Goal: Task Accomplishment & Management: Manage account settings

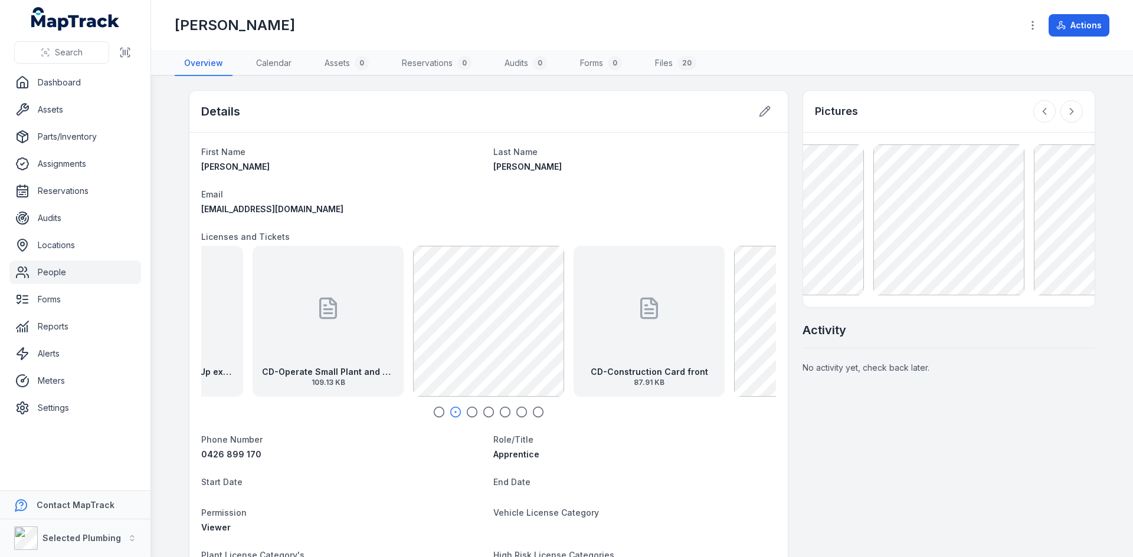
click at [427, 193] on dt "Email" at bounding box center [342, 194] width 283 height 14
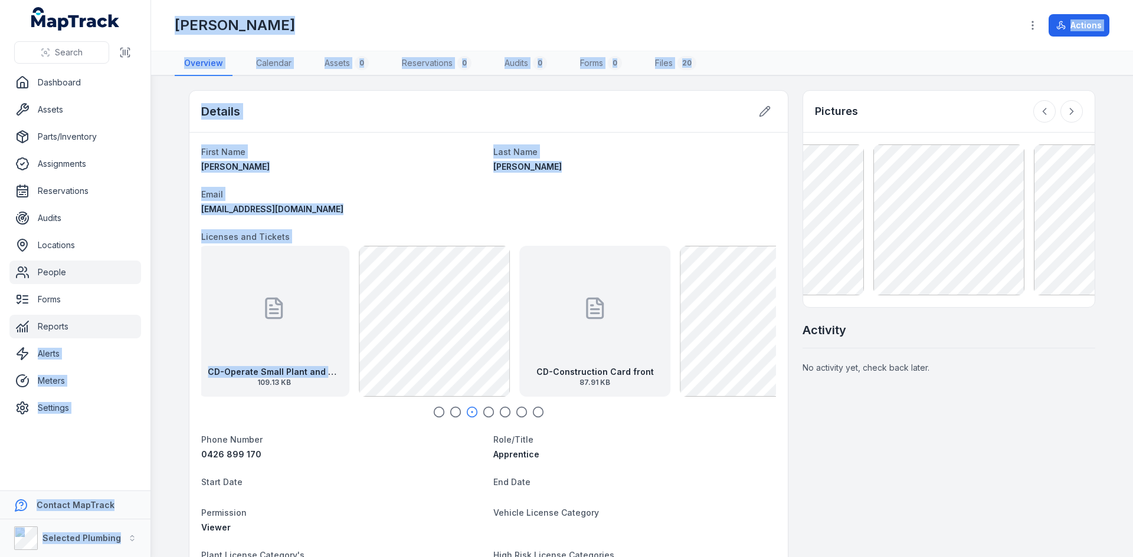
drag, startPoint x: 225, startPoint y: 331, endPoint x: 64, endPoint y: 336, distance: 160.5
click at [69, 336] on div "Search Dashboard Assets Parts/Inventory Assignments Reservations Audits Locatio…" at bounding box center [566, 278] width 1133 height 557
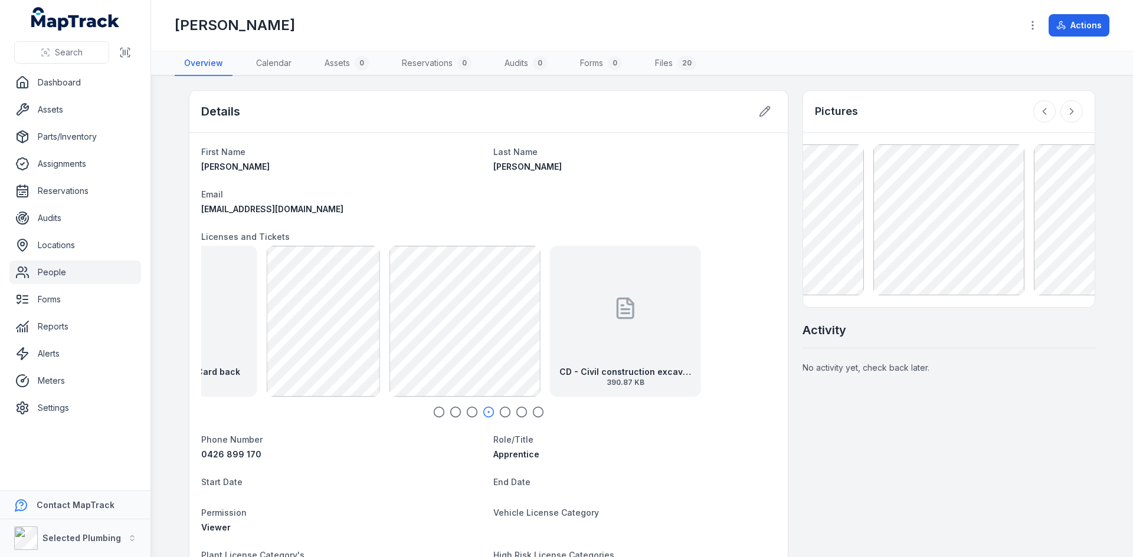
drag, startPoint x: 665, startPoint y: 336, endPoint x: 216, endPoint y: 342, distance: 448.9
click at [216, 342] on div "CD-Construction Card back 109.9 KB" at bounding box center [181, 321] width 151 height 151
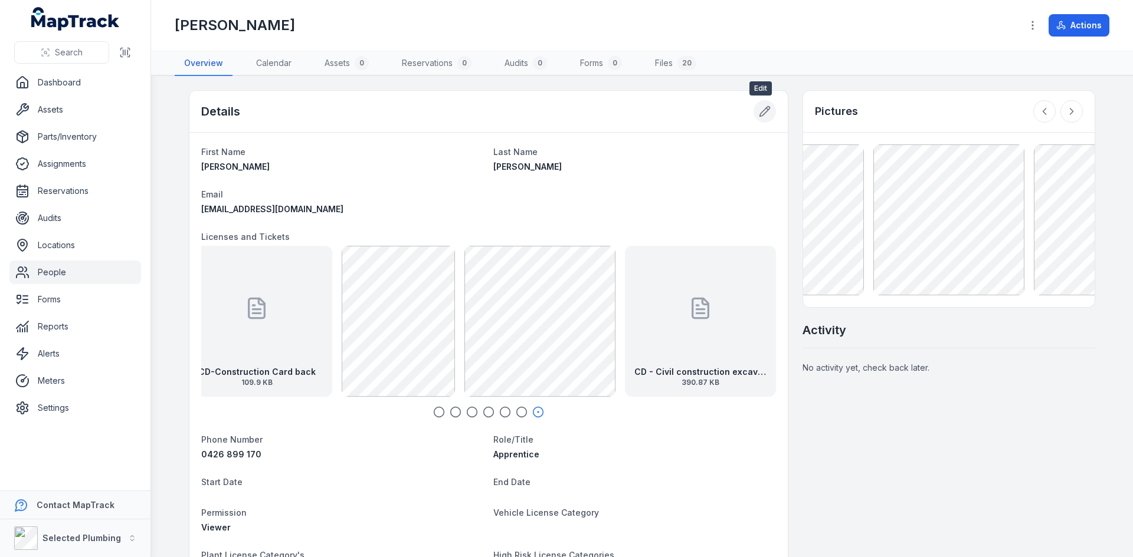
click at [759, 114] on icon at bounding box center [765, 112] width 12 height 12
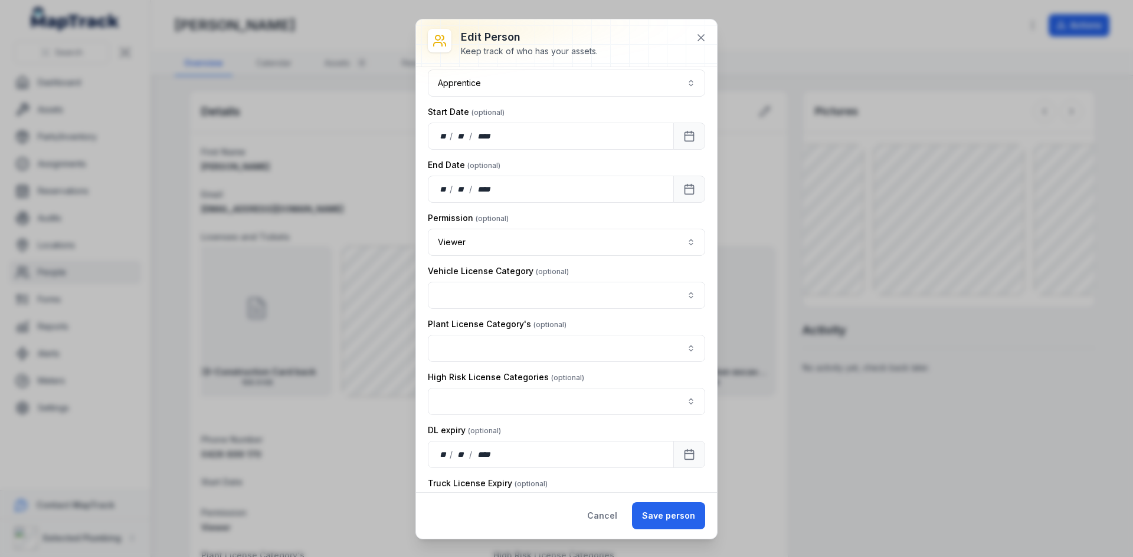
scroll to position [354, 0]
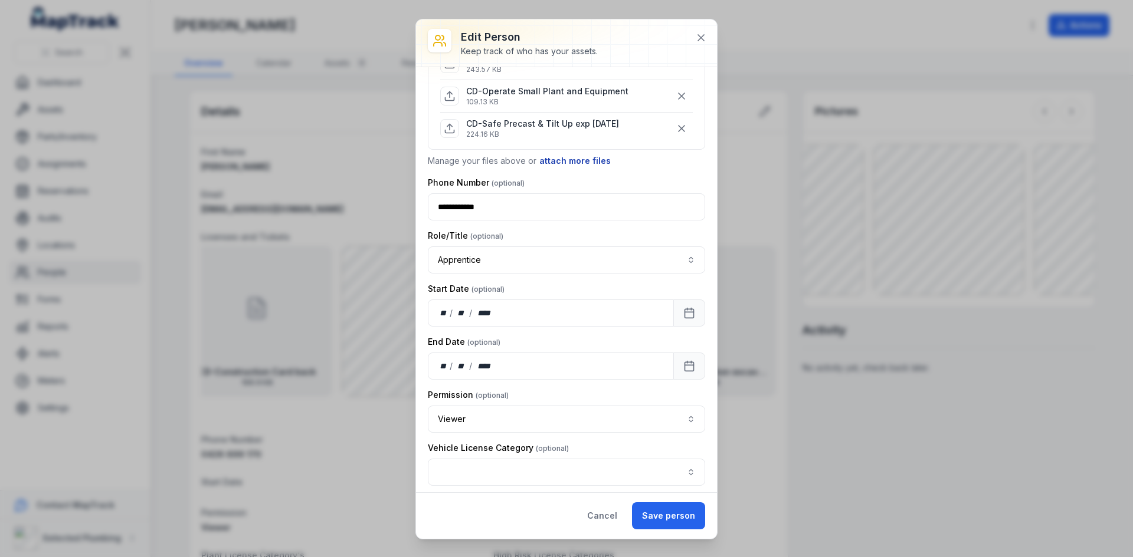
click at [588, 159] on button "attach more files" at bounding box center [575, 161] width 73 height 13
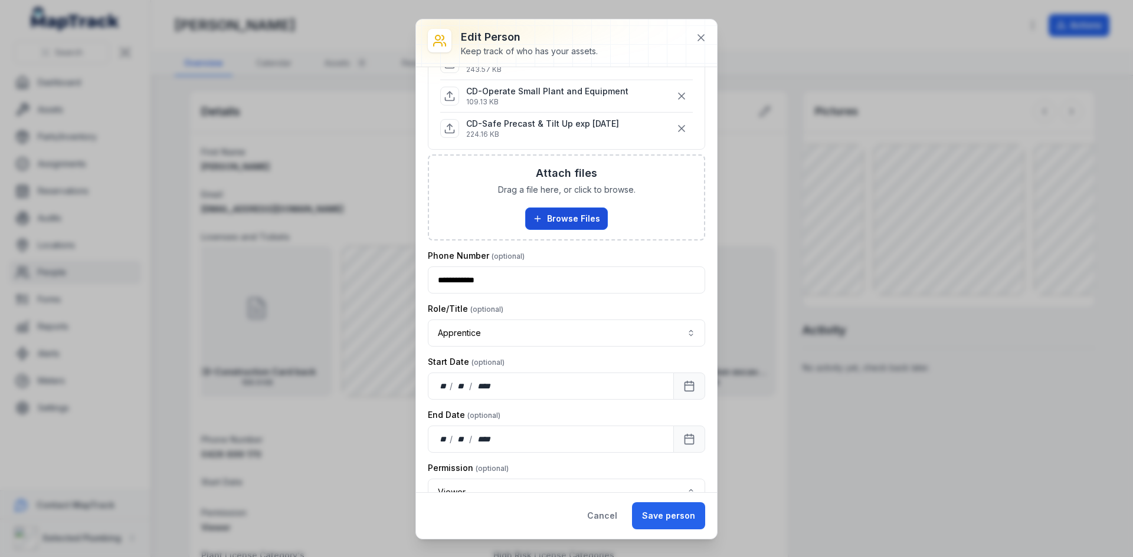
click at [562, 214] on button "Browse Files" at bounding box center [566, 219] width 83 height 22
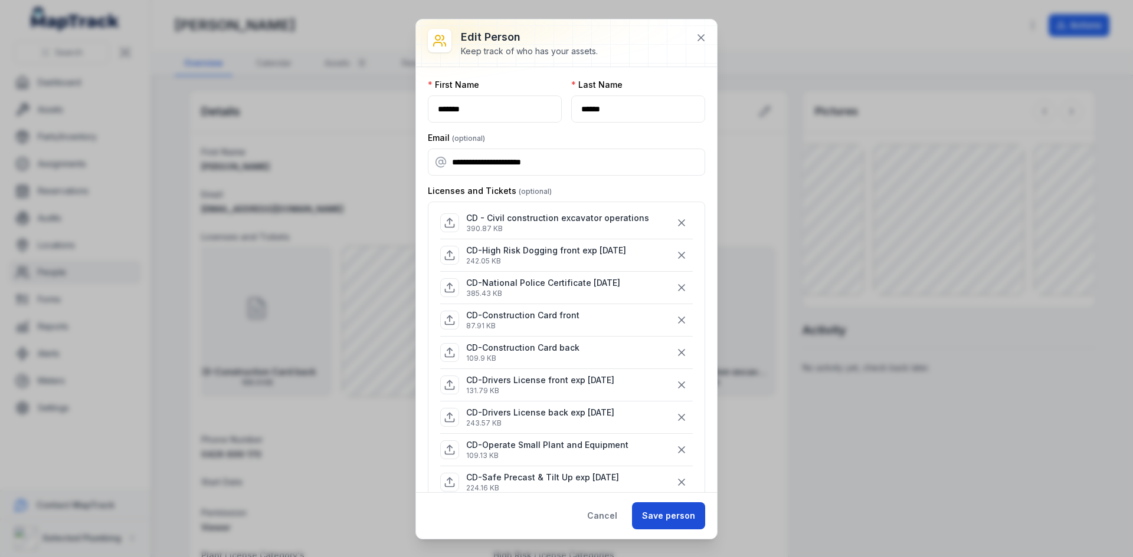
click at [682, 512] on button "Save person" at bounding box center [668, 516] width 73 height 27
